Goal: Navigation & Orientation: Go to known website

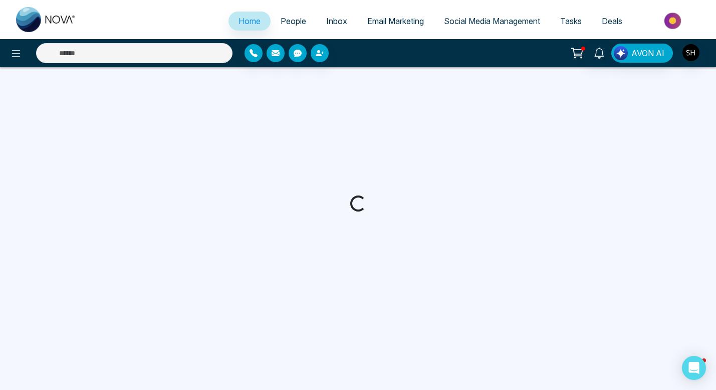
select select "*"
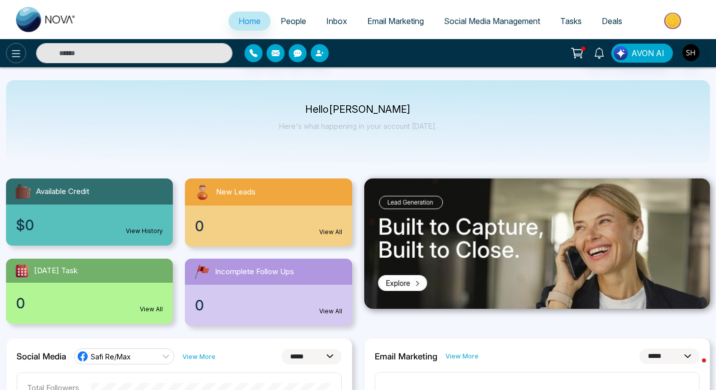
click at [17, 57] on icon at bounding box center [16, 54] width 12 height 12
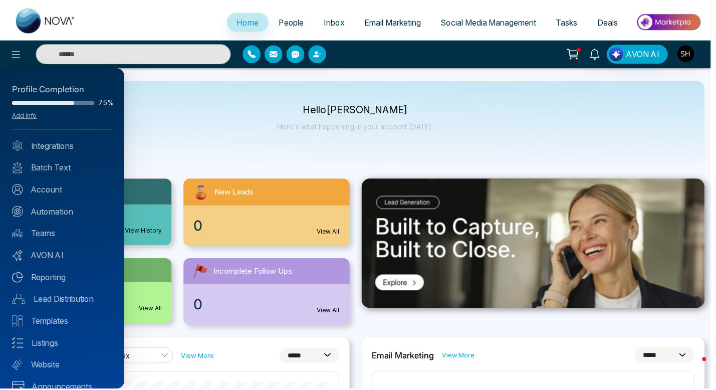
scroll to position [16, 0]
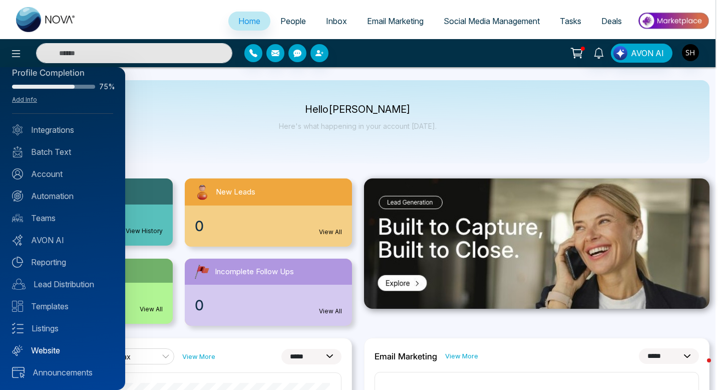
click at [49, 352] on link "Website" at bounding box center [62, 350] width 101 height 12
